Goal: Information Seeking & Learning: Learn about a topic

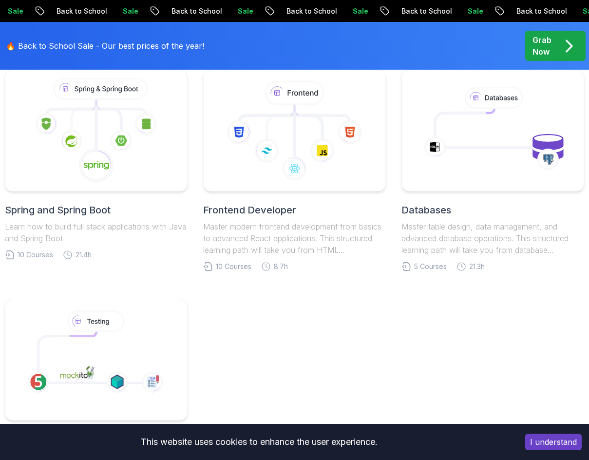
scroll to position [497, 0]
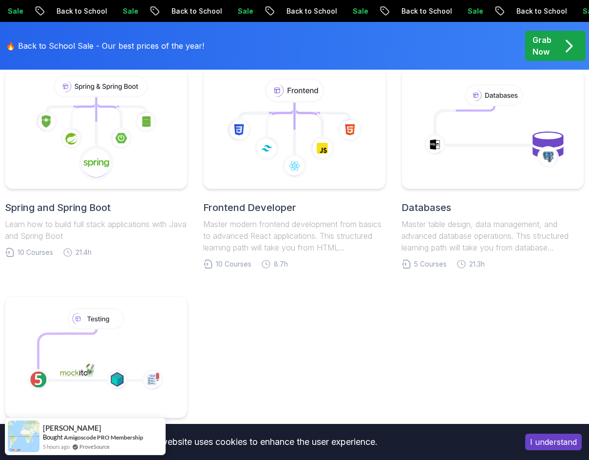
click at [278, 207] on h2 "Frontend Developer" at bounding box center [294, 208] width 183 height 14
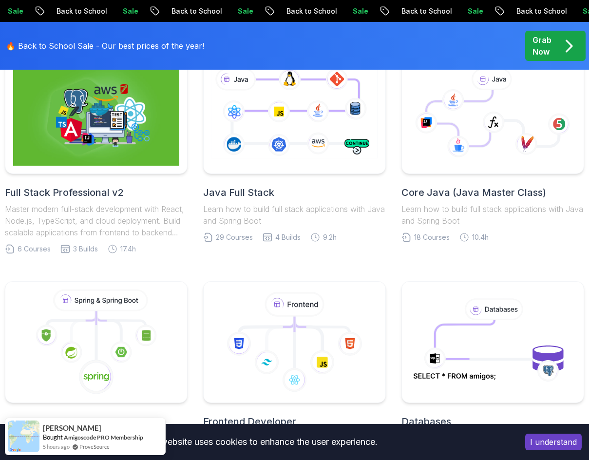
scroll to position [181, 0]
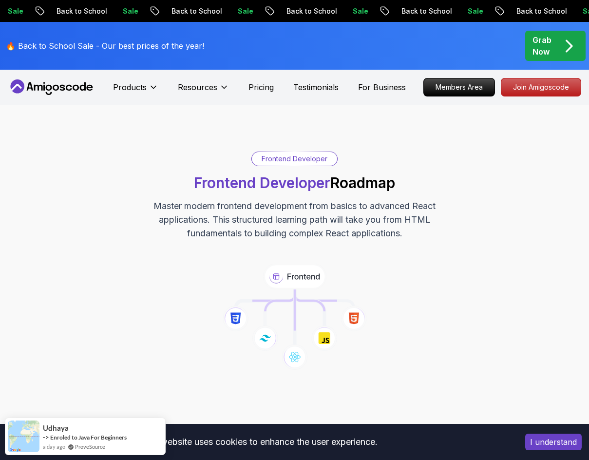
drag, startPoint x: 322, startPoint y: 345, endPoint x: 397, endPoint y: 308, distance: 83.9
click at [322, 345] on icon at bounding box center [324, 338] width 26 height 26
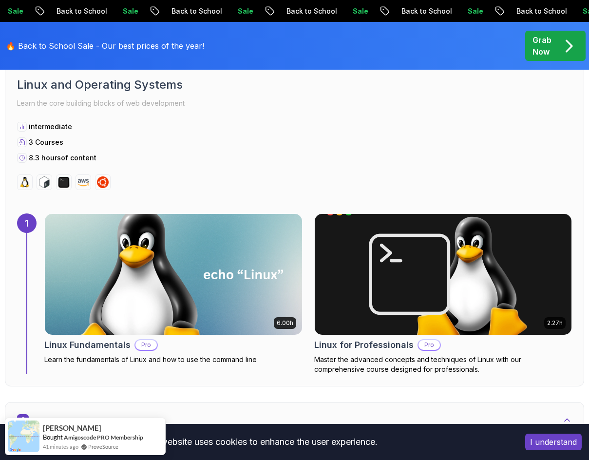
scroll to position [609, 0]
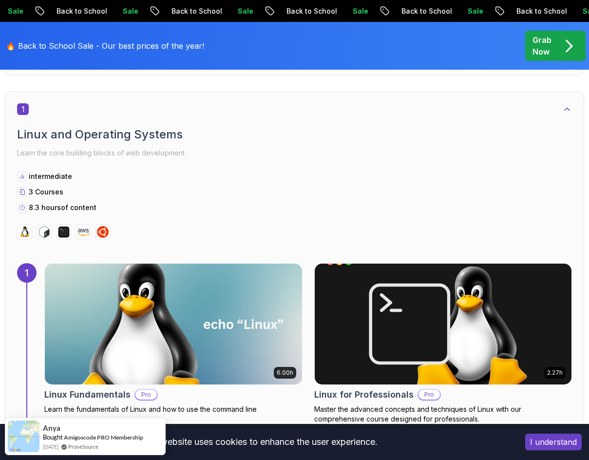
scroll to position [522, 0]
